Goal: Task Accomplishment & Management: Manage account settings

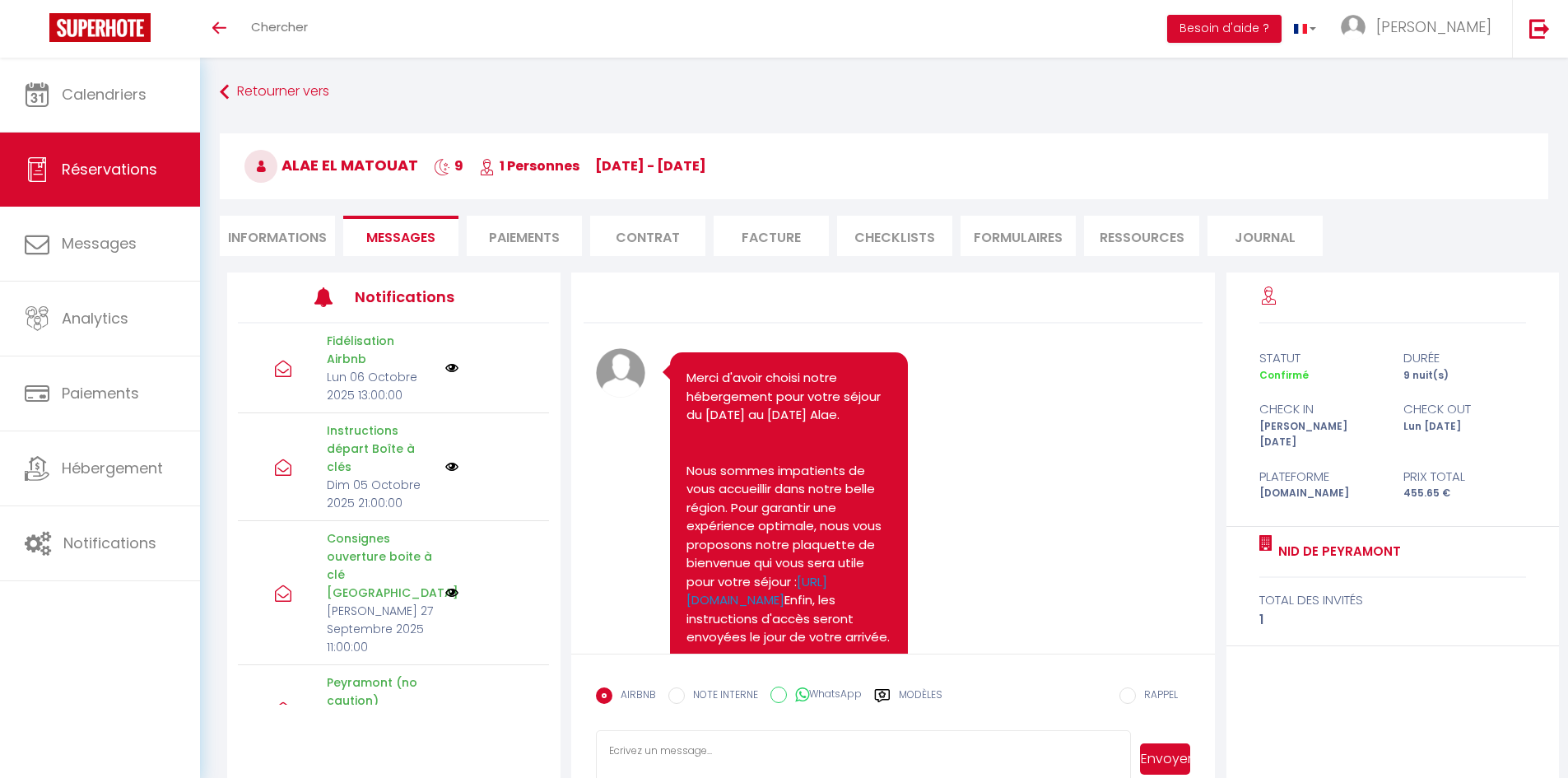
scroll to position [5207, 0]
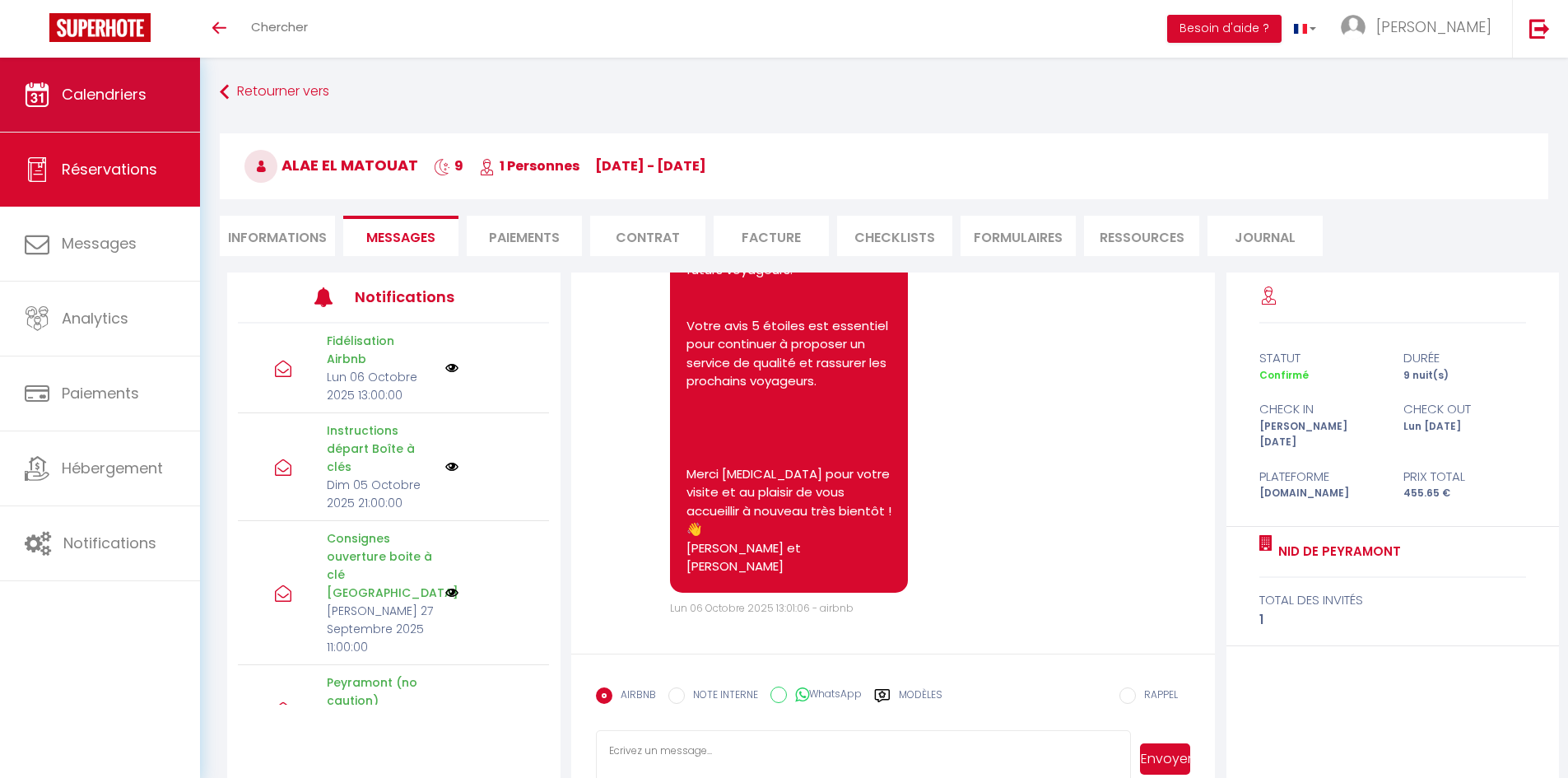
click at [139, 92] on span "Calendriers" at bounding box center [104, 94] width 85 height 21
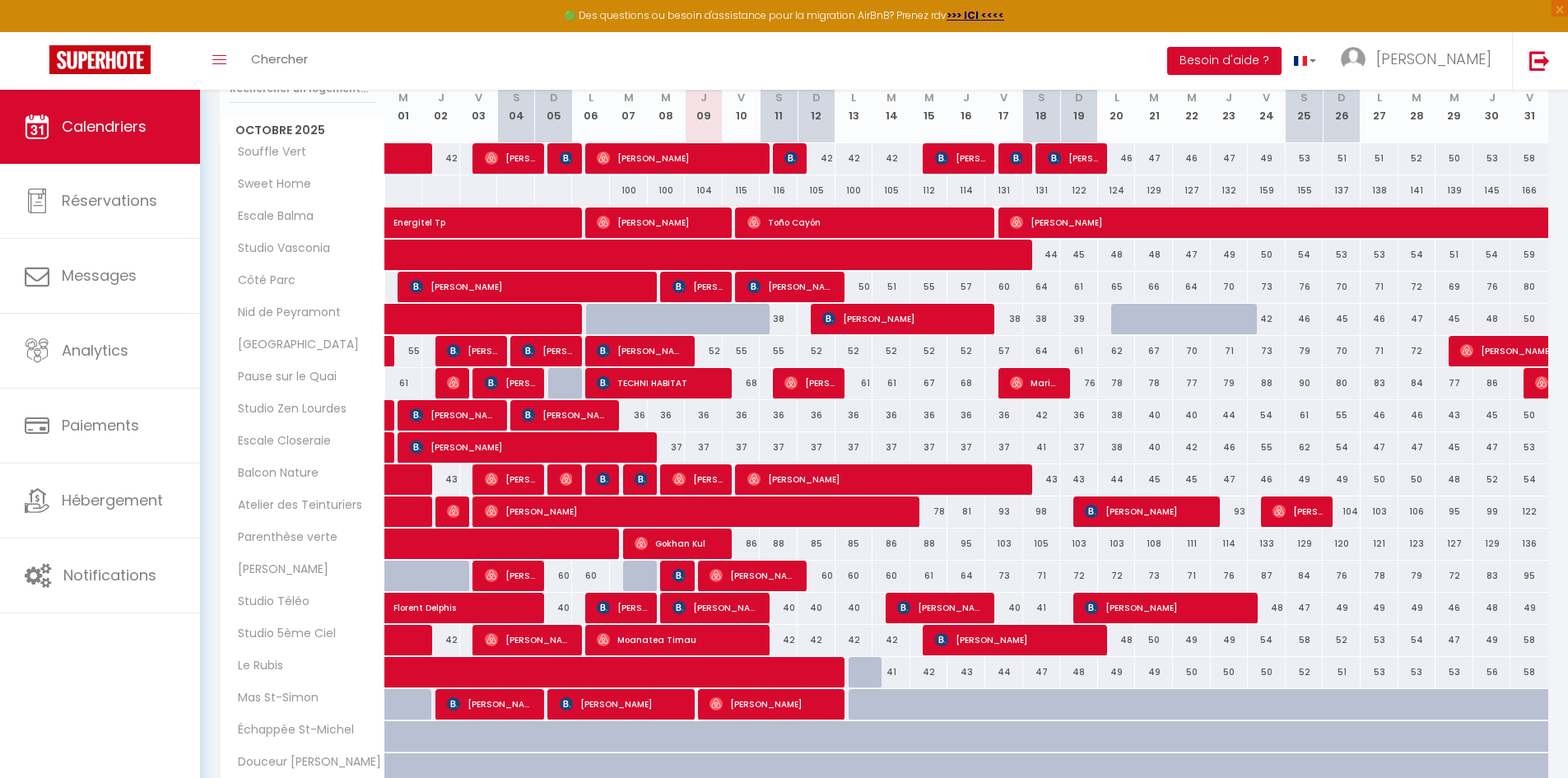
scroll to position [247, 0]
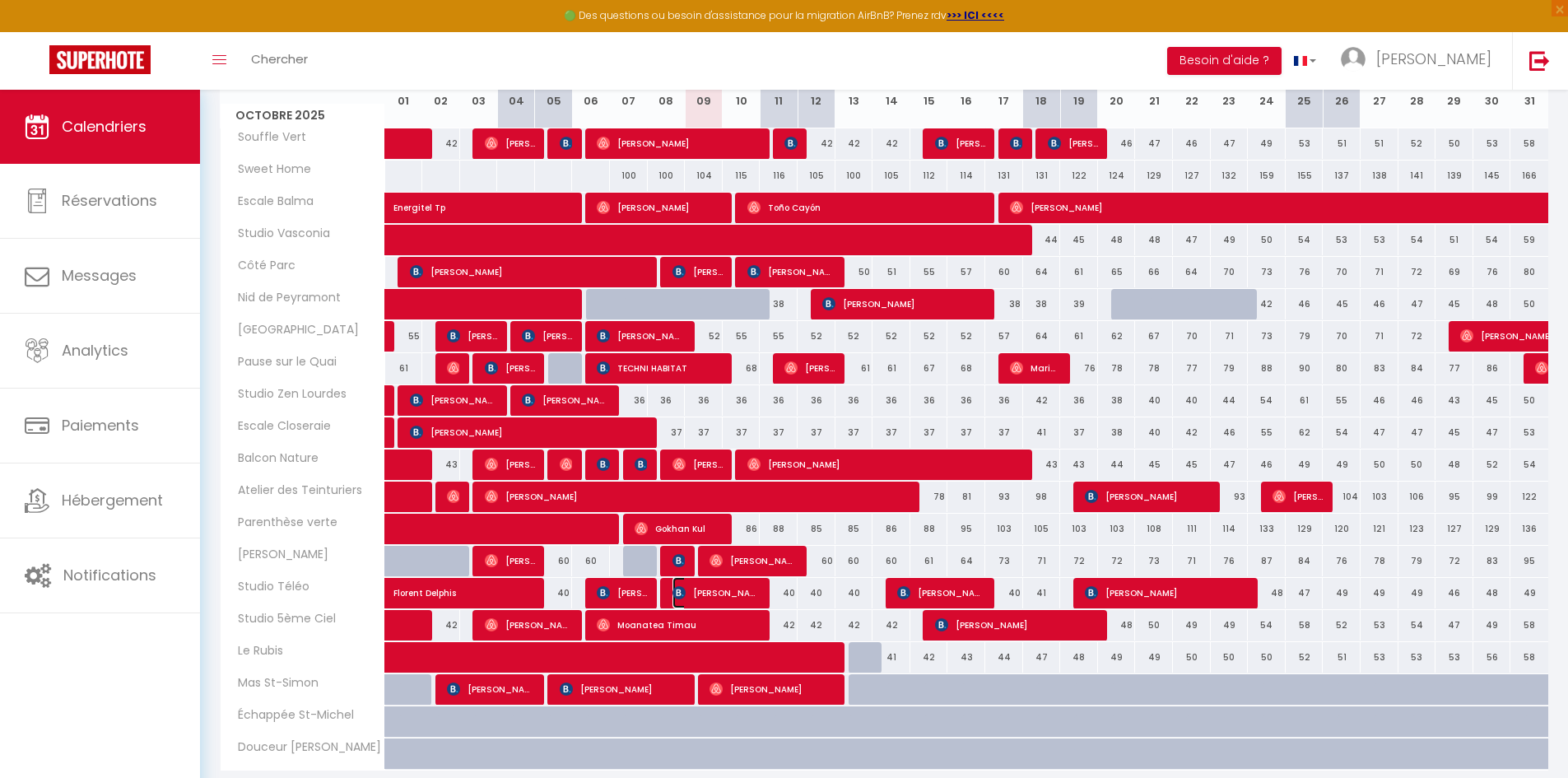
click at [738, 597] on span "[PERSON_NAME]" at bounding box center [717, 593] width 88 height 32
select select "OK"
select select "0"
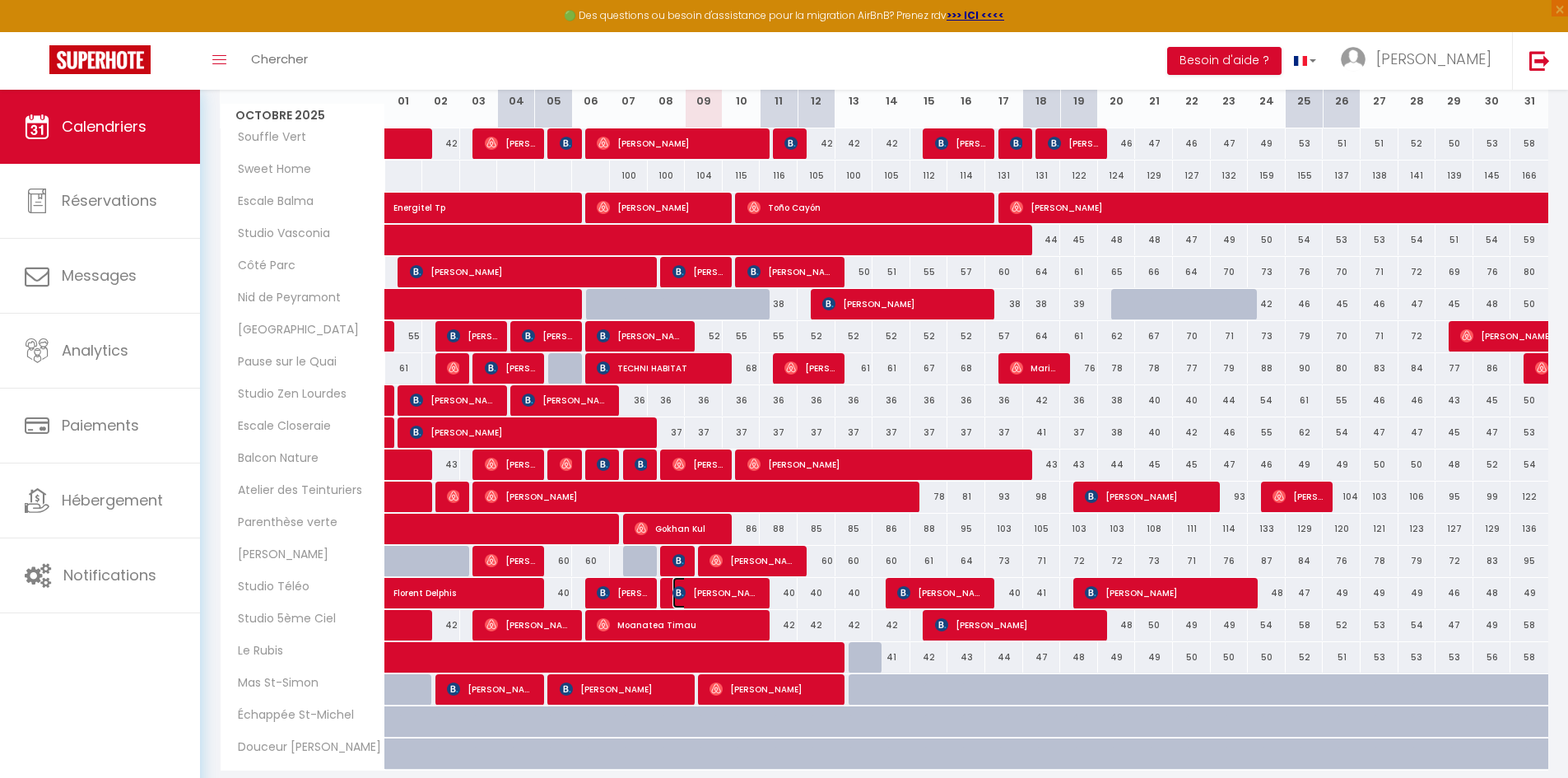
select select "1"
select select
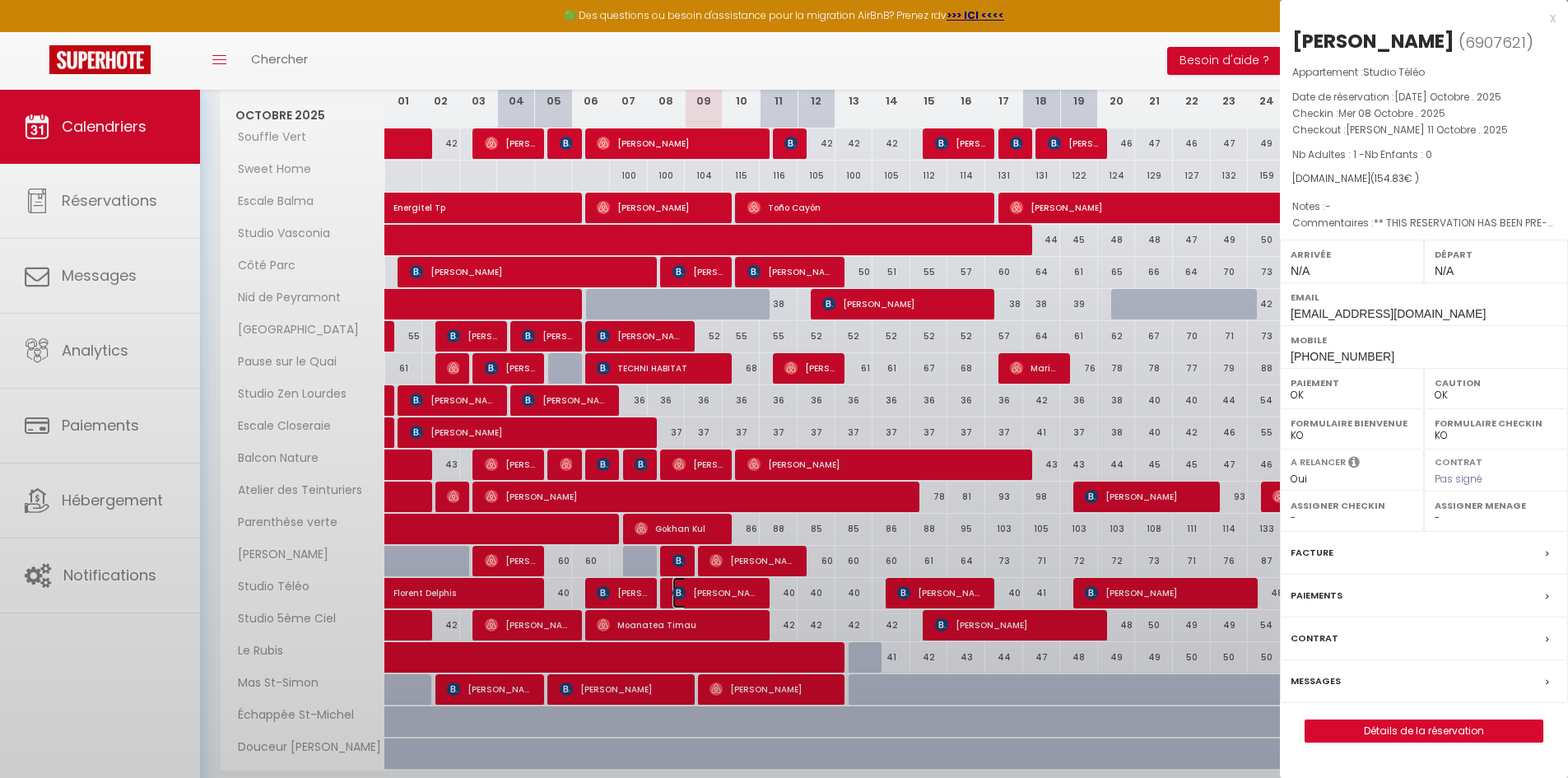
select select "42562"
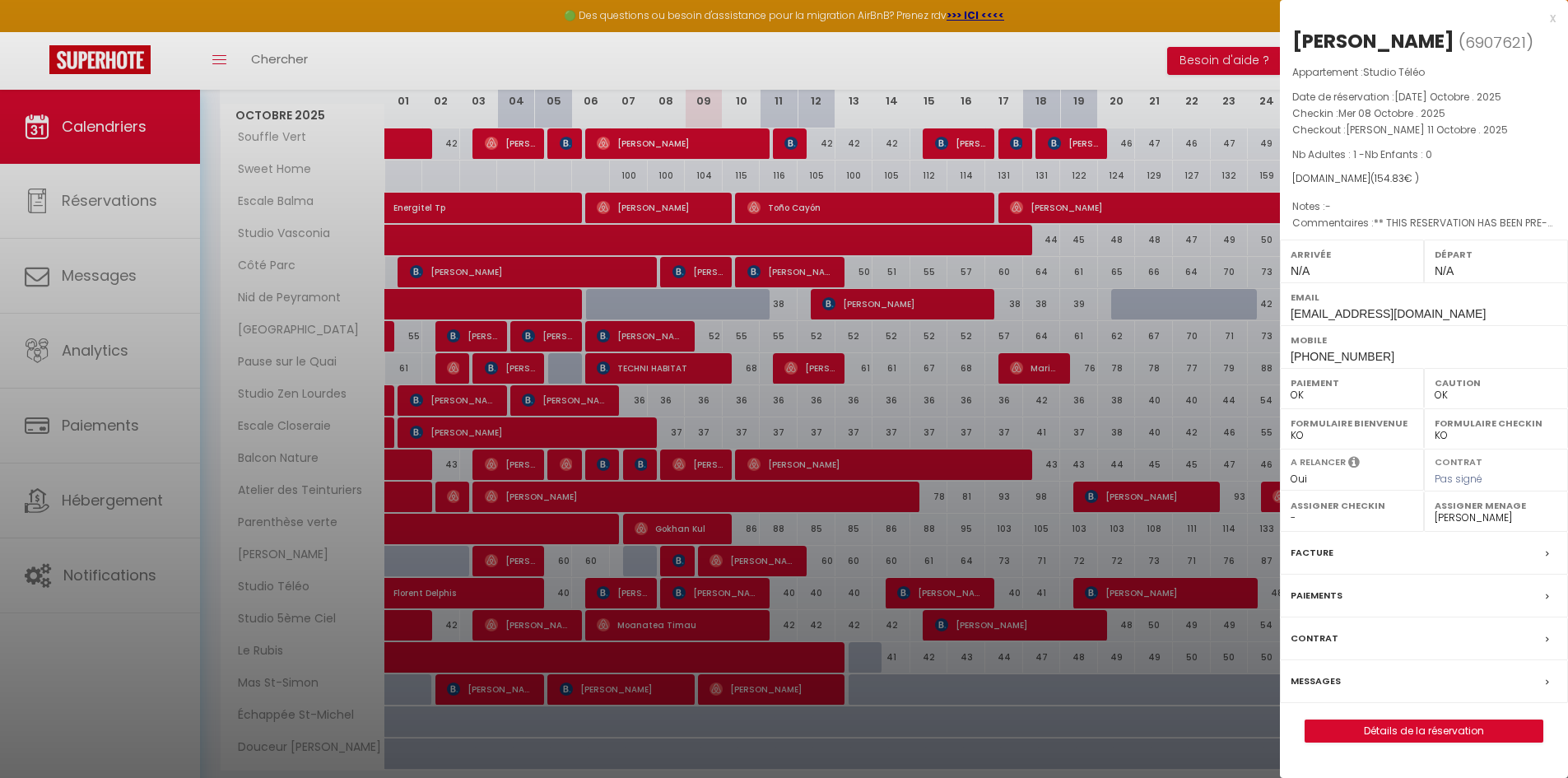
click at [1328, 665] on div "Messages" at bounding box center [1424, 682] width 288 height 43
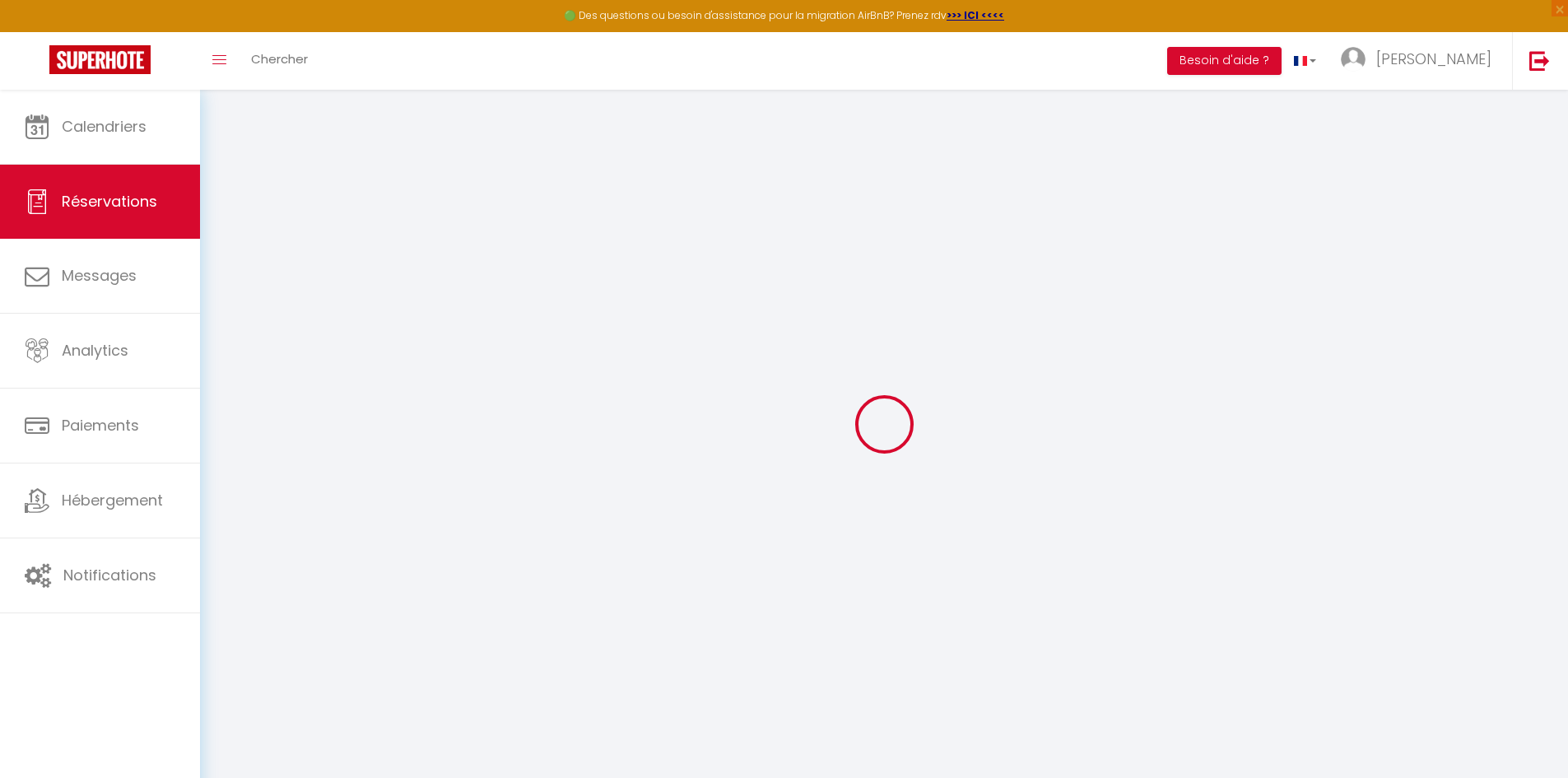
select select
checkbox input "false"
type textarea "** THIS RESERVATION HAS BEEN PRE-PAID ** BOOKING NOTE : Payment charge is EUR 2…"
select index
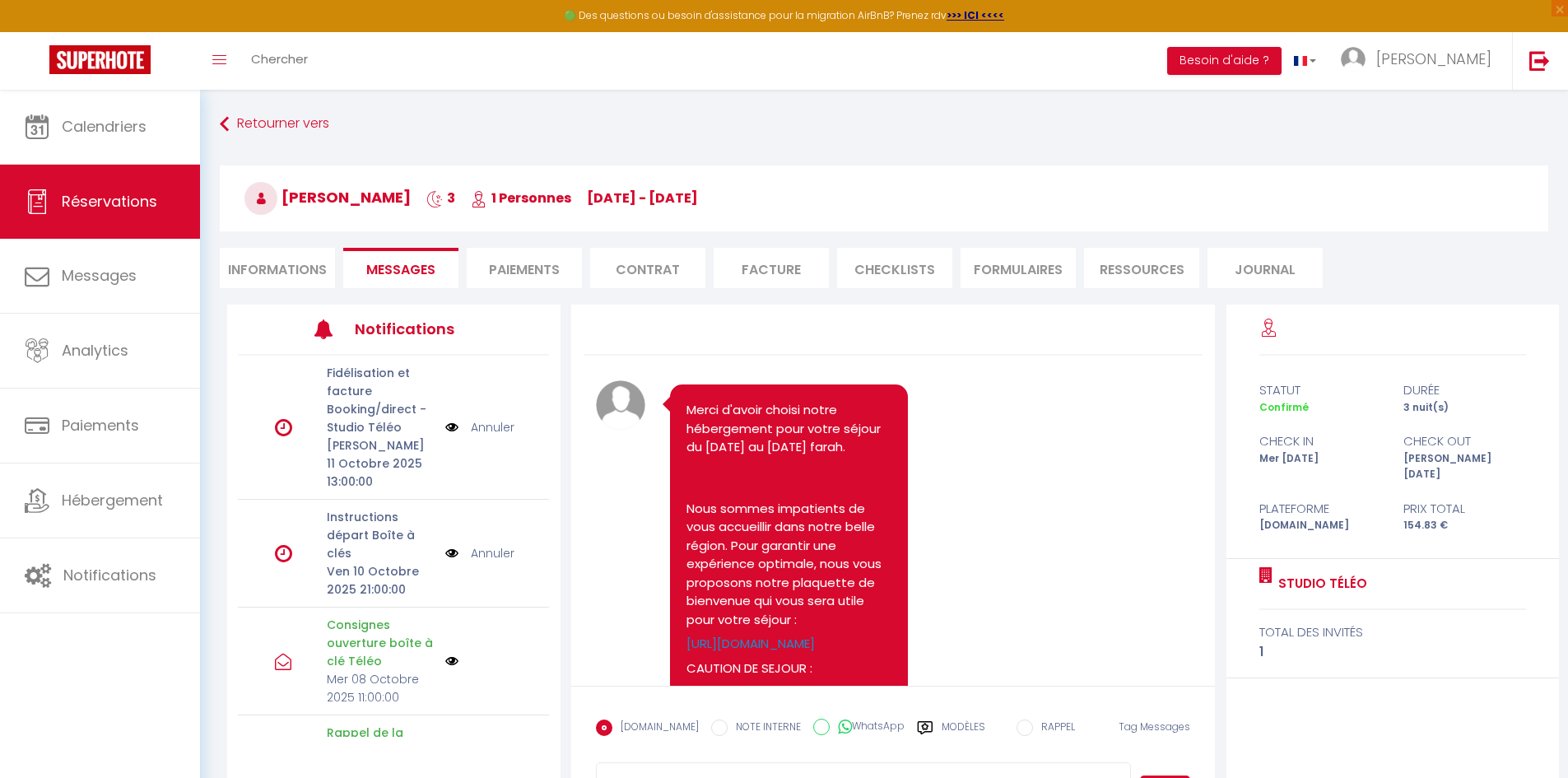
scroll to position [4729, 0]
